Goal: Information Seeking & Learning: Learn about a topic

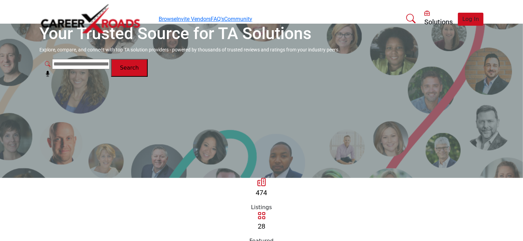
click at [159, 16] on link "Browse" at bounding box center [168, 19] width 18 height 7
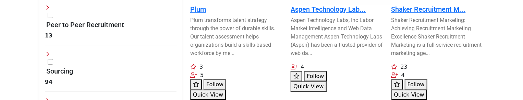
scroll to position [308, 0]
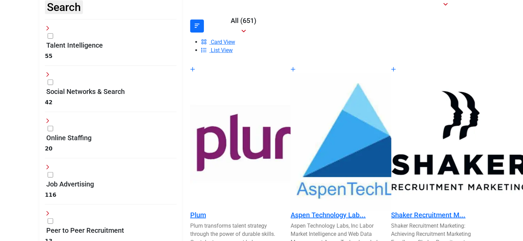
scroll to position [103, 0]
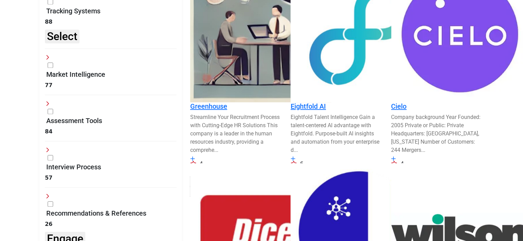
scroll to position [720, 0]
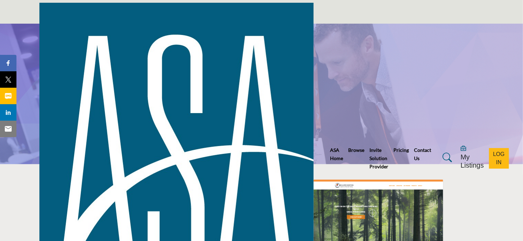
click at [348, 147] on link "Browse" at bounding box center [356, 150] width 16 height 6
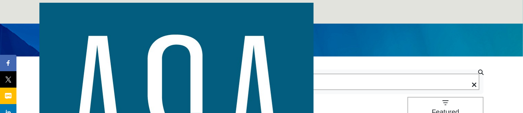
scroll to position [103, 0]
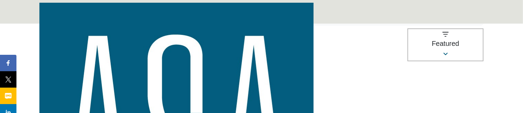
click at [233, 98] on span "List View" at bounding box center [222, 101] width 22 height 6
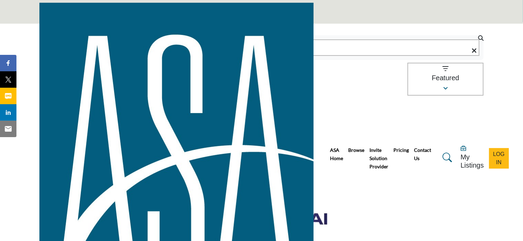
scroll to position [34, 0]
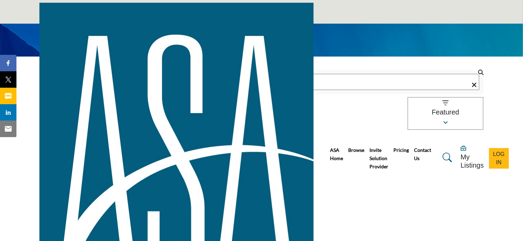
click at [236, 113] on span "Card View" at bounding box center [223, 161] width 25 height 6
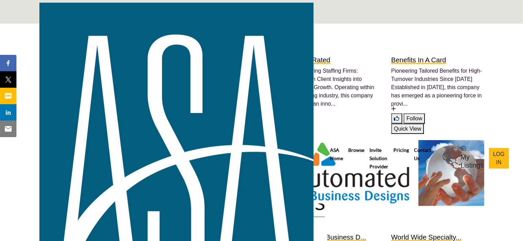
scroll to position [377, 0]
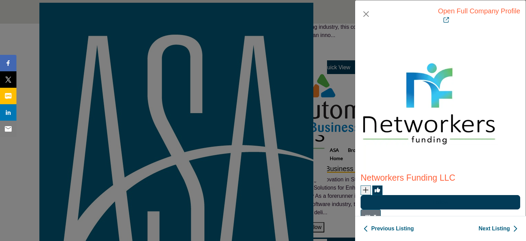
click at [69, 44] on div "Open Full Company Profile Networkers Funding LLC Staffing World Exhibitor" at bounding box center [263, 120] width 526 height 241
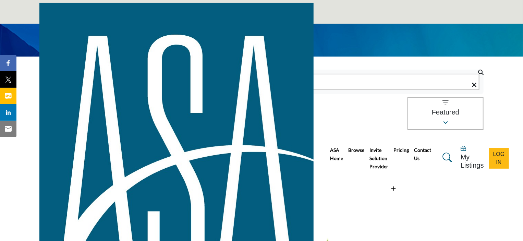
scroll to position [0, 0]
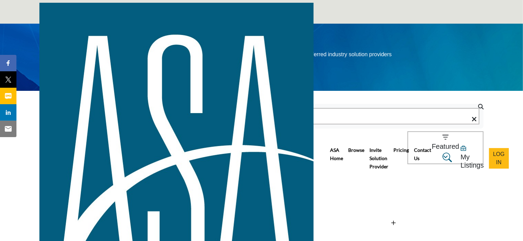
click at [233, 113] on link "List View" at bounding box center [217, 204] width 32 height 6
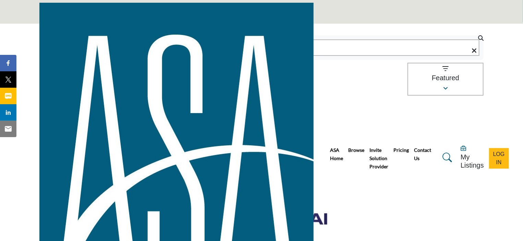
scroll to position [103, 0]
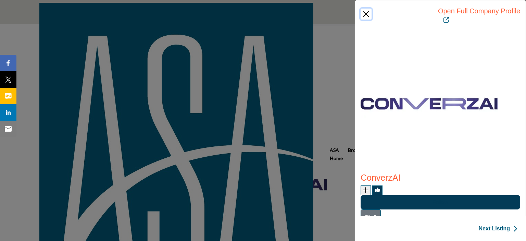
click at [361, 10] on button "Close" at bounding box center [366, 14] width 11 height 11
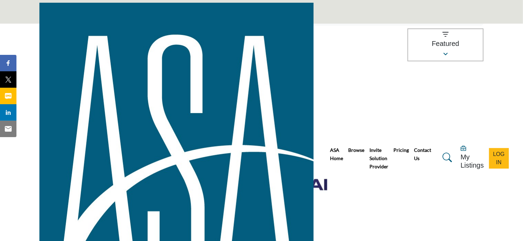
click at [236, 90] on span "Card View" at bounding box center [223, 93] width 25 height 6
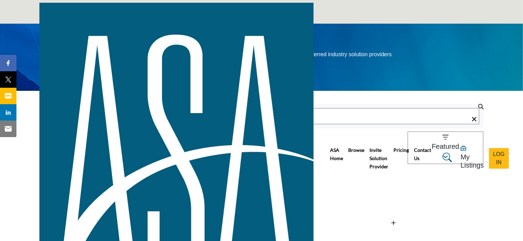
scroll to position [34, 0]
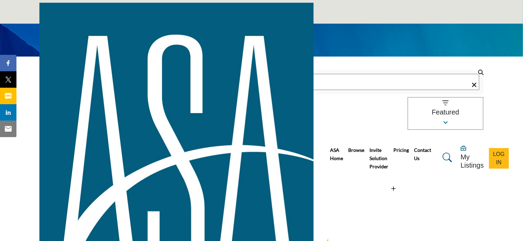
click at [233, 113] on span "List View" at bounding box center [222, 170] width 22 height 6
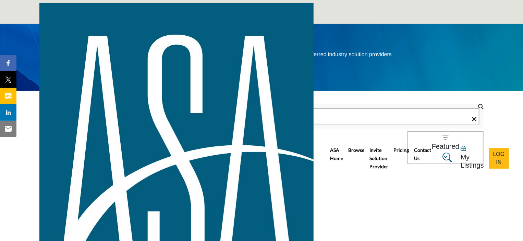
scroll to position [34, 0]
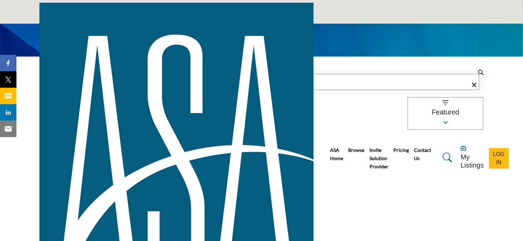
click at [236, 113] on span "Card View" at bounding box center [223, 161] width 25 height 6
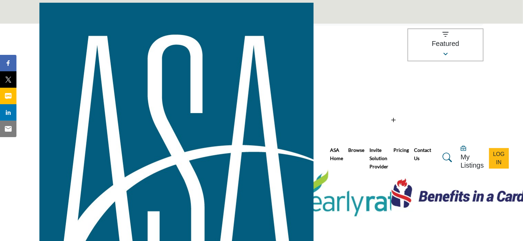
scroll to position [69, 0]
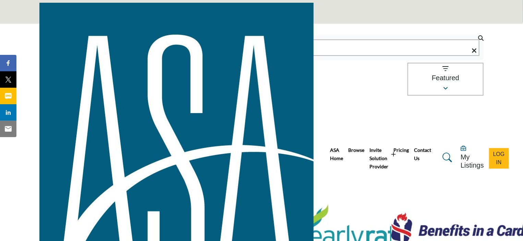
click at [233, 113] on span "List View" at bounding box center [222, 135] width 22 height 6
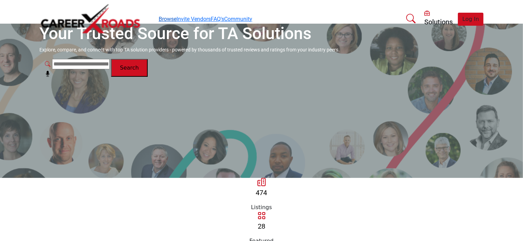
click at [159, 16] on link "Browse" at bounding box center [168, 19] width 18 height 7
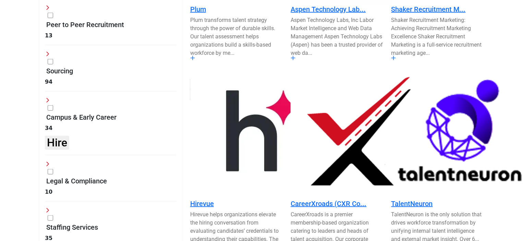
scroll to position [274, 0]
